Goal: Information Seeking & Learning: Check status

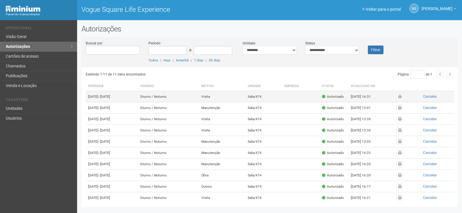
click at [265, 94] on td "Sala/474" at bounding box center [264, 96] width 36 height 11
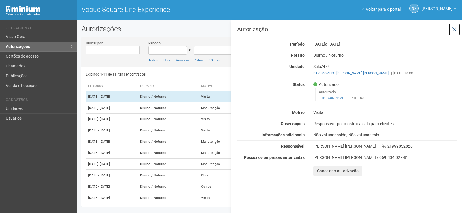
click at [455, 25] on button at bounding box center [455, 29] width 12 height 12
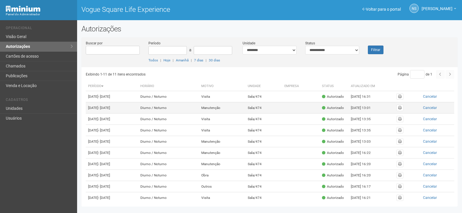
click at [259, 111] on td "Sala/474" at bounding box center [264, 108] width 36 height 11
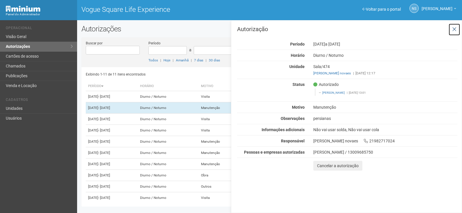
click at [454, 26] on button at bounding box center [455, 29] width 12 height 12
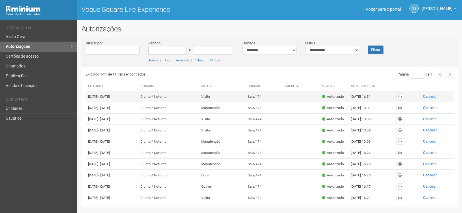
click at [243, 103] on td "Visita" at bounding box center [222, 96] width 47 height 11
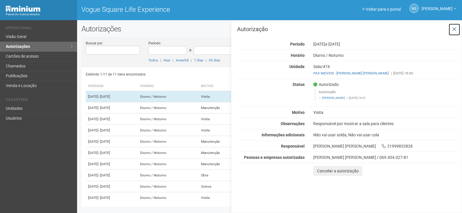
click at [454, 27] on icon at bounding box center [454, 30] width 4 height 6
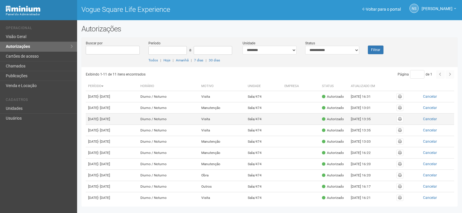
click at [235, 121] on td "Visita" at bounding box center [222, 119] width 47 height 11
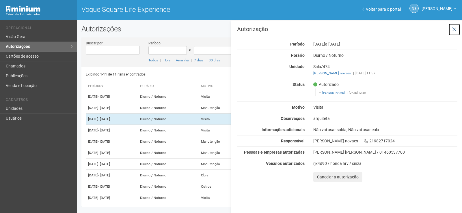
click at [453, 27] on icon at bounding box center [454, 30] width 4 height 6
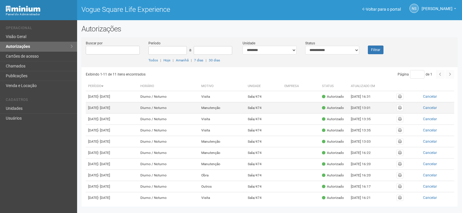
click at [246, 114] on td "Manutenção" at bounding box center [222, 108] width 47 height 11
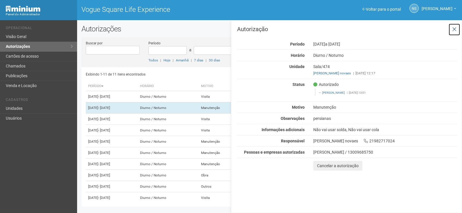
click at [451, 28] on button at bounding box center [455, 29] width 12 height 12
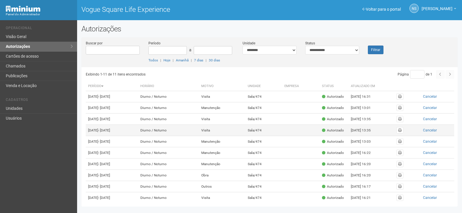
click at [236, 136] on td "Visita" at bounding box center [222, 130] width 47 height 11
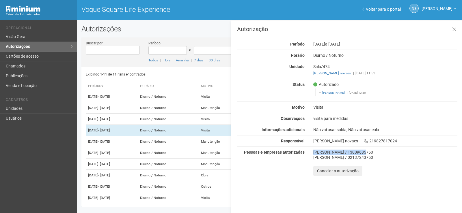
drag, startPoint x: 311, startPoint y: 152, endPoint x: 359, endPoint y: 151, distance: 47.7
click at [359, 151] on div "[PERSON_NAME] / 13009685750 [PERSON_NAME] / 02137243750" at bounding box center [385, 155] width 153 height 10
click at [452, 30] on button at bounding box center [455, 29] width 12 height 12
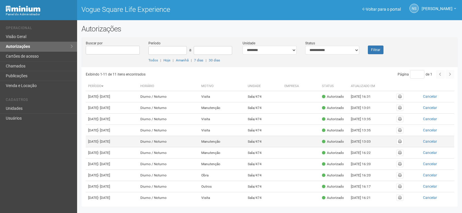
click at [223, 148] on td "Manutenção" at bounding box center [222, 141] width 47 height 11
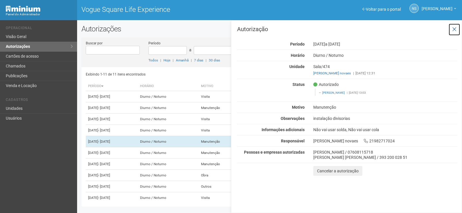
click at [456, 28] on icon at bounding box center [454, 30] width 4 height 6
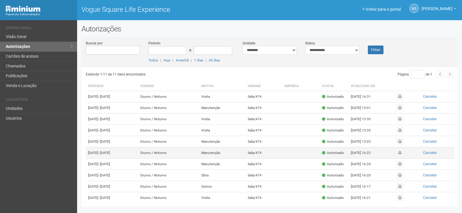
click at [227, 159] on td "Manutenção" at bounding box center [222, 153] width 47 height 11
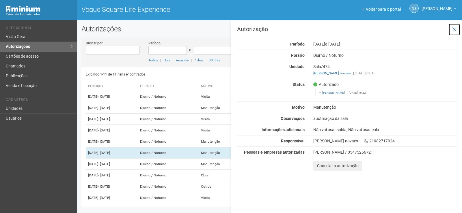
click at [450, 29] on button at bounding box center [455, 29] width 12 height 12
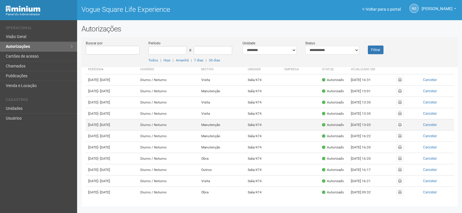
scroll to position [29, 0]
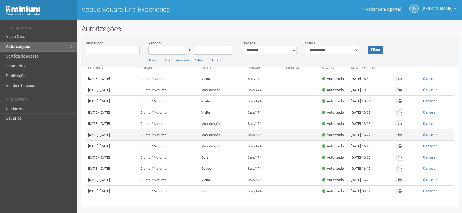
click at [234, 141] on td "Manutenção" at bounding box center [222, 135] width 47 height 11
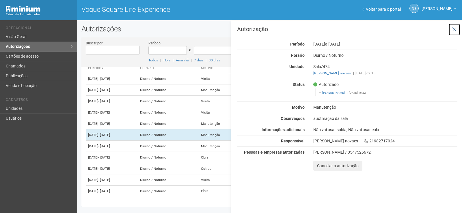
click at [454, 30] on icon at bounding box center [454, 30] width 4 height 6
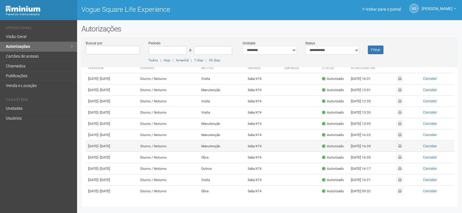
click at [225, 152] on td "Manutenção" at bounding box center [222, 146] width 47 height 11
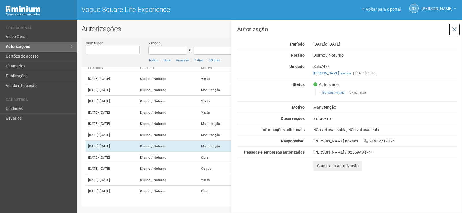
click at [458, 27] on button at bounding box center [455, 29] width 12 height 12
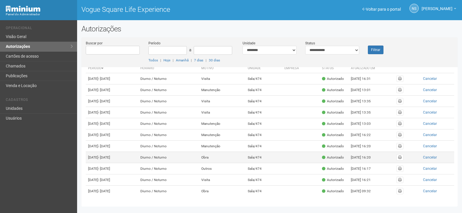
click at [233, 163] on td "Obra" at bounding box center [222, 157] width 47 height 11
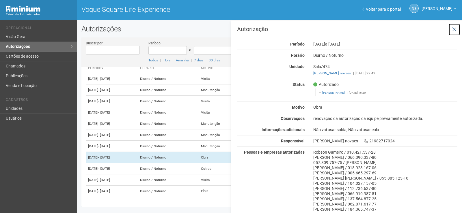
click at [452, 31] on icon at bounding box center [454, 30] width 4 height 6
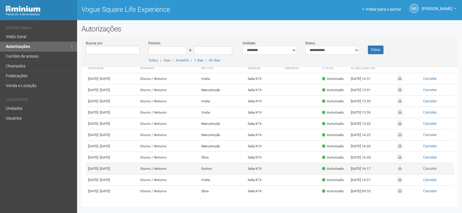
scroll to position [56, 0]
click at [199, 163] on td "Diurno / Noturno" at bounding box center [168, 168] width 61 height 11
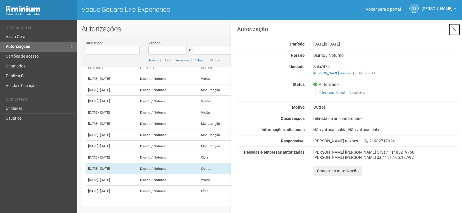
click at [455, 33] on button at bounding box center [455, 29] width 12 height 12
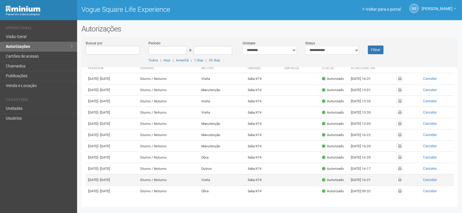
click at [199, 175] on td "Diurno / Noturno" at bounding box center [168, 180] width 61 height 11
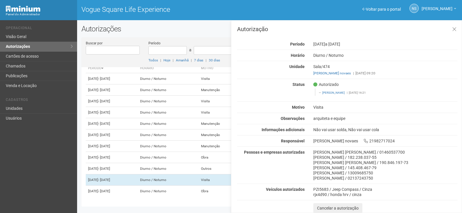
scroll to position [0, 0]
click at [454, 32] on button at bounding box center [455, 29] width 12 height 12
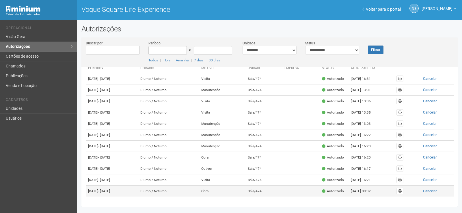
click at [264, 188] on td "Sala/474" at bounding box center [264, 191] width 36 height 11
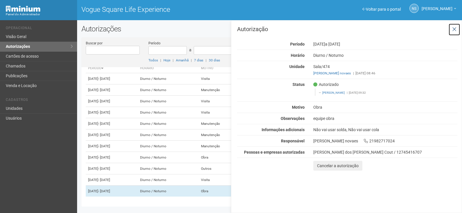
click at [455, 28] on icon at bounding box center [454, 30] width 4 height 6
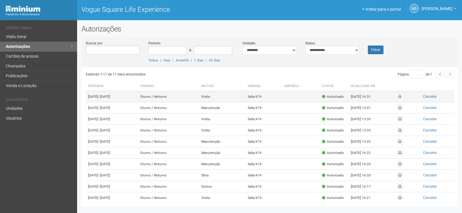
click at [199, 100] on td "Diurno / Noturno" at bounding box center [168, 96] width 61 height 11
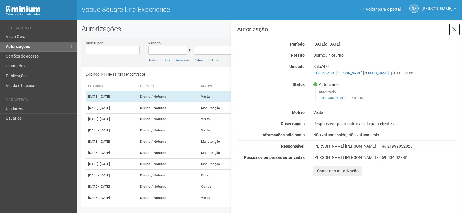
click at [453, 29] on icon at bounding box center [454, 30] width 4 height 6
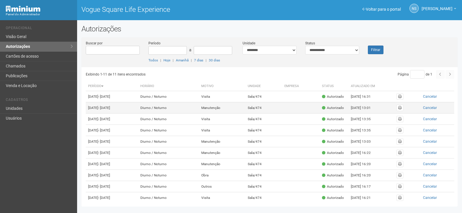
click at [235, 111] on td "Manutenção" at bounding box center [222, 108] width 47 height 11
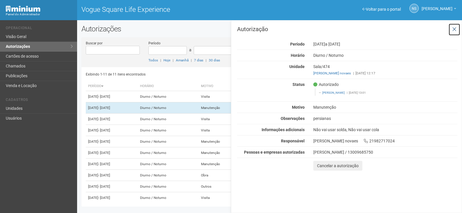
click at [456, 28] on icon at bounding box center [454, 30] width 4 height 6
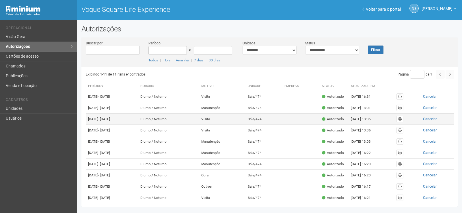
click at [246, 125] on td "Visita" at bounding box center [222, 119] width 47 height 11
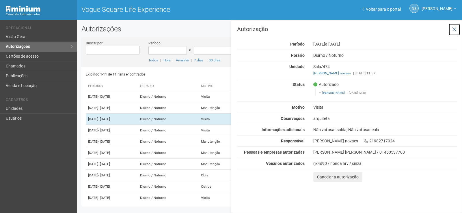
click at [458, 28] on button at bounding box center [455, 29] width 12 height 12
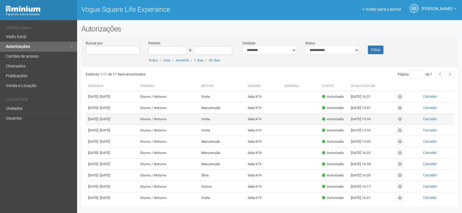
click at [246, 125] on td "Visita" at bounding box center [222, 119] width 47 height 11
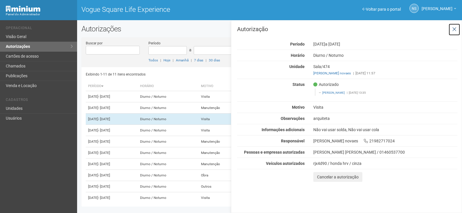
click at [453, 30] on icon at bounding box center [454, 30] width 4 height 6
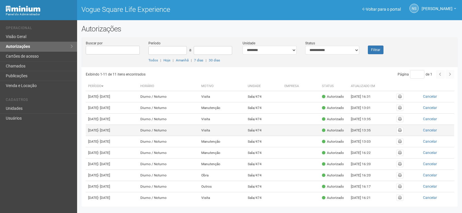
click at [229, 136] on td "Visita" at bounding box center [222, 130] width 47 height 11
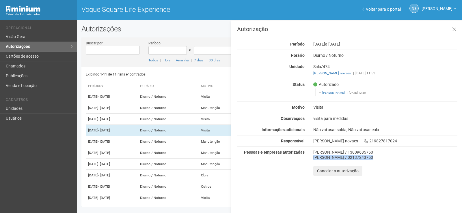
drag, startPoint x: 312, startPoint y: 157, endPoint x: 382, endPoint y: 161, distance: 69.4
click at [382, 161] on div "Autorização Período [DATE] a [DATE] [GEOGRAPHIC_DATA] [GEOGRAPHIC_DATA] / [GEOG…" at bounding box center [347, 101] width 220 height 150
click at [381, 158] on div "[PERSON_NAME] / 02137243750" at bounding box center [385, 157] width 144 height 5
click at [360, 154] on div "[PERSON_NAME] / 13009685750" at bounding box center [385, 152] width 144 height 5
click at [345, 159] on div "[PERSON_NAME] / 02137243750" at bounding box center [385, 157] width 144 height 5
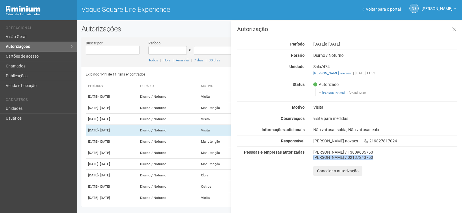
drag, startPoint x: 314, startPoint y: 158, endPoint x: 420, endPoint y: 169, distance: 106.5
click at [420, 169] on div "Autorização Período [DATE] a [DATE] [GEOGRAPHIC_DATA] [GEOGRAPHIC_DATA] / [GEOG…" at bounding box center [347, 101] width 220 height 150
click at [455, 27] on icon at bounding box center [454, 30] width 4 height 6
